Goal: Transaction & Acquisition: Subscribe to service/newsletter

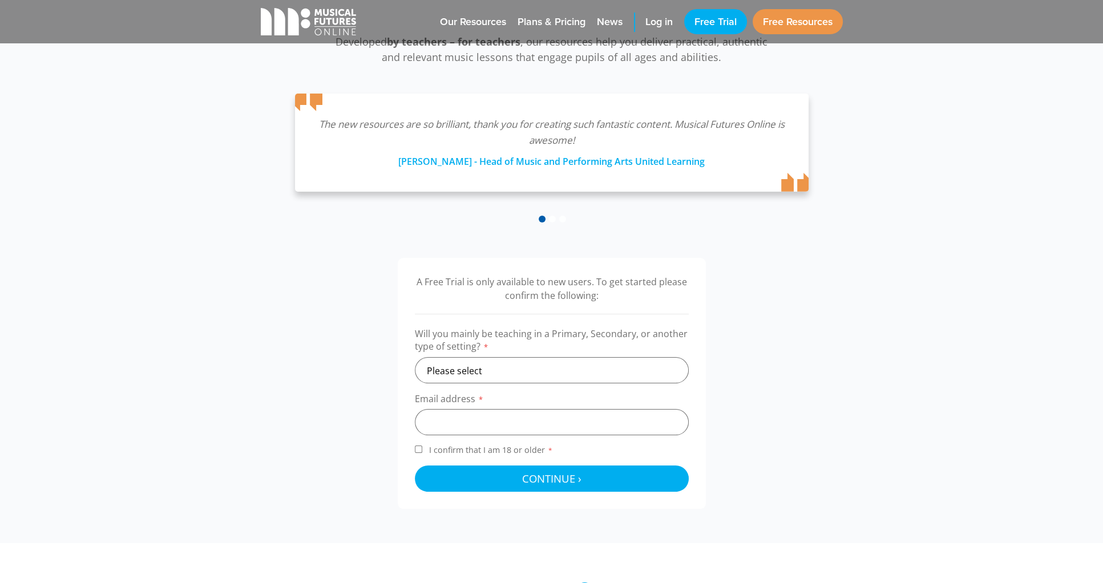
scroll to position [180, 0]
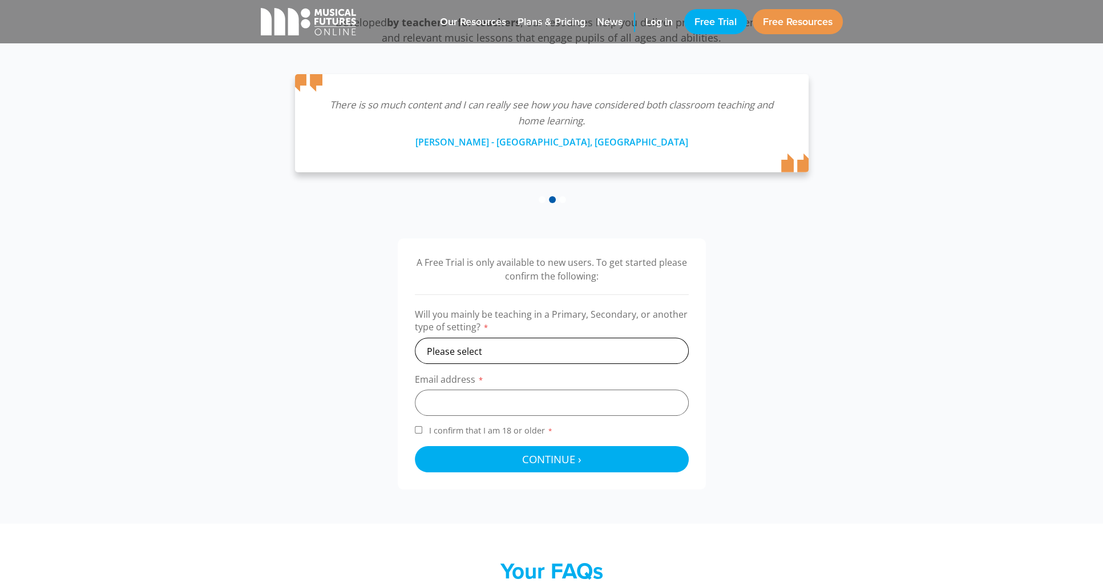
click at [503, 346] on select "Please select Primary Secondary Other" at bounding box center [552, 351] width 274 height 26
select select "primary"
click at [415, 338] on select "Please select Primary Secondary Other" at bounding box center [552, 351] width 274 height 26
click at [502, 398] on input "email" at bounding box center [552, 403] width 274 height 26
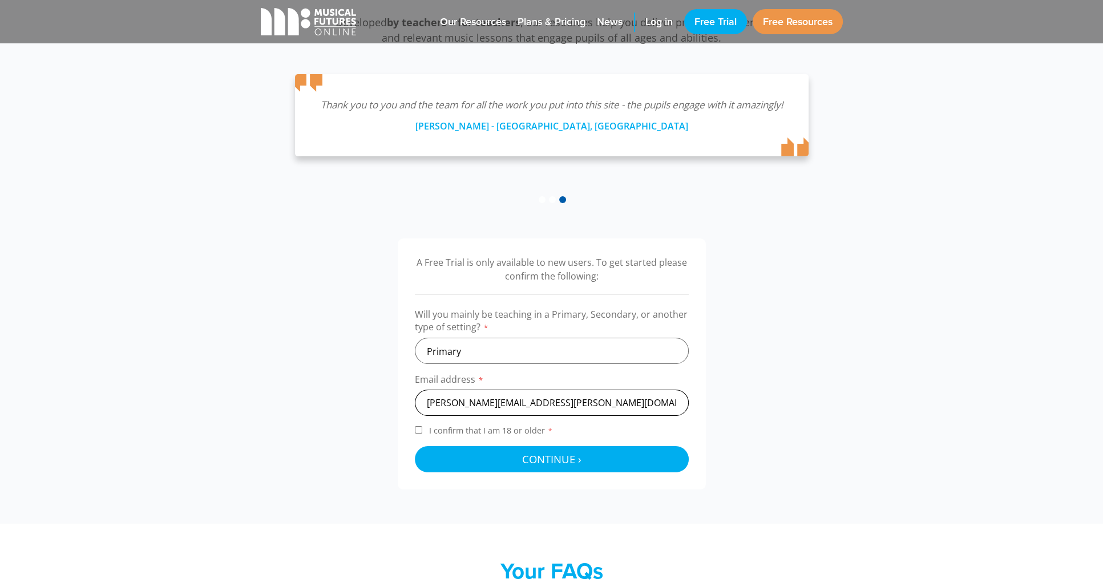
type input "[PERSON_NAME][EMAIL_ADDRESS][PERSON_NAME][DOMAIN_NAME]"
click at [418, 429] on input "I confirm that I am 18 or older *" at bounding box center [418, 429] width 7 height 7
checkbox input "true"
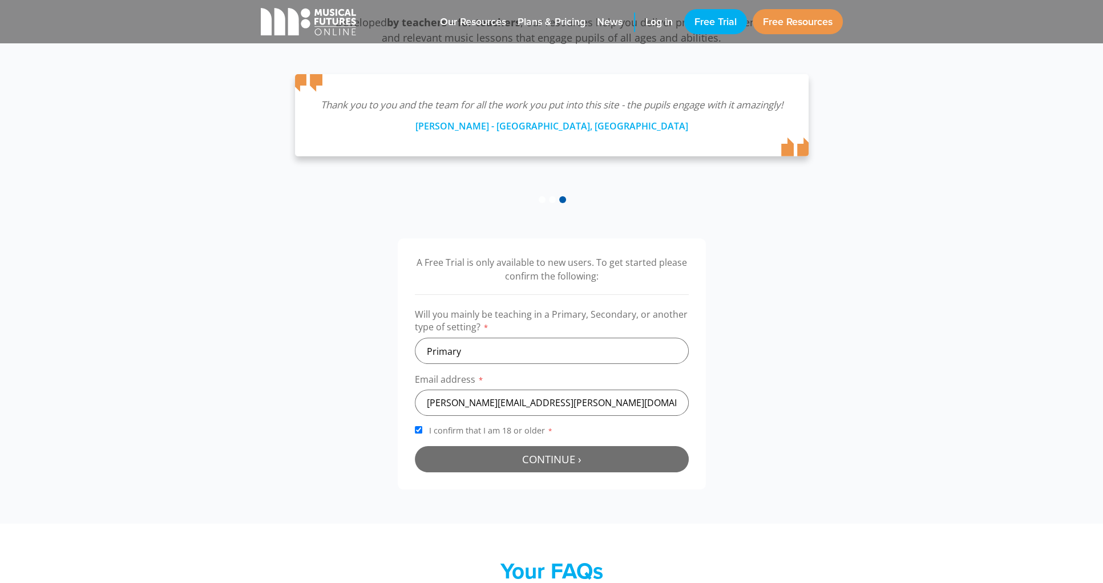
click at [536, 459] on span "Continue ›" at bounding box center [551, 459] width 59 height 14
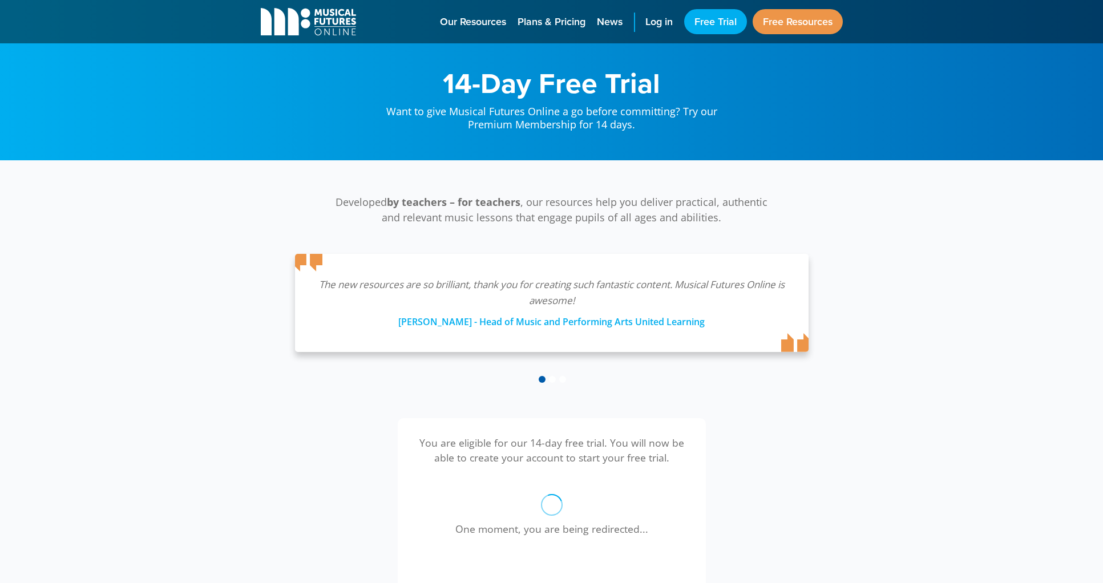
scroll to position [373, 0]
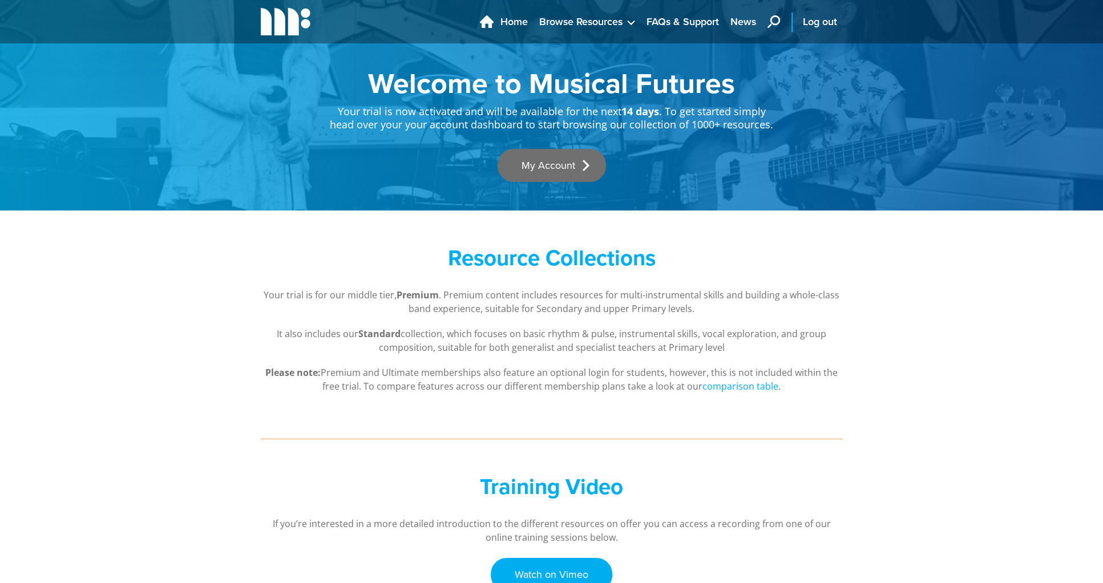
click at [580, 167] on link "My Account" at bounding box center [552, 165] width 108 height 33
